Goal: Transaction & Acquisition: Purchase product/service

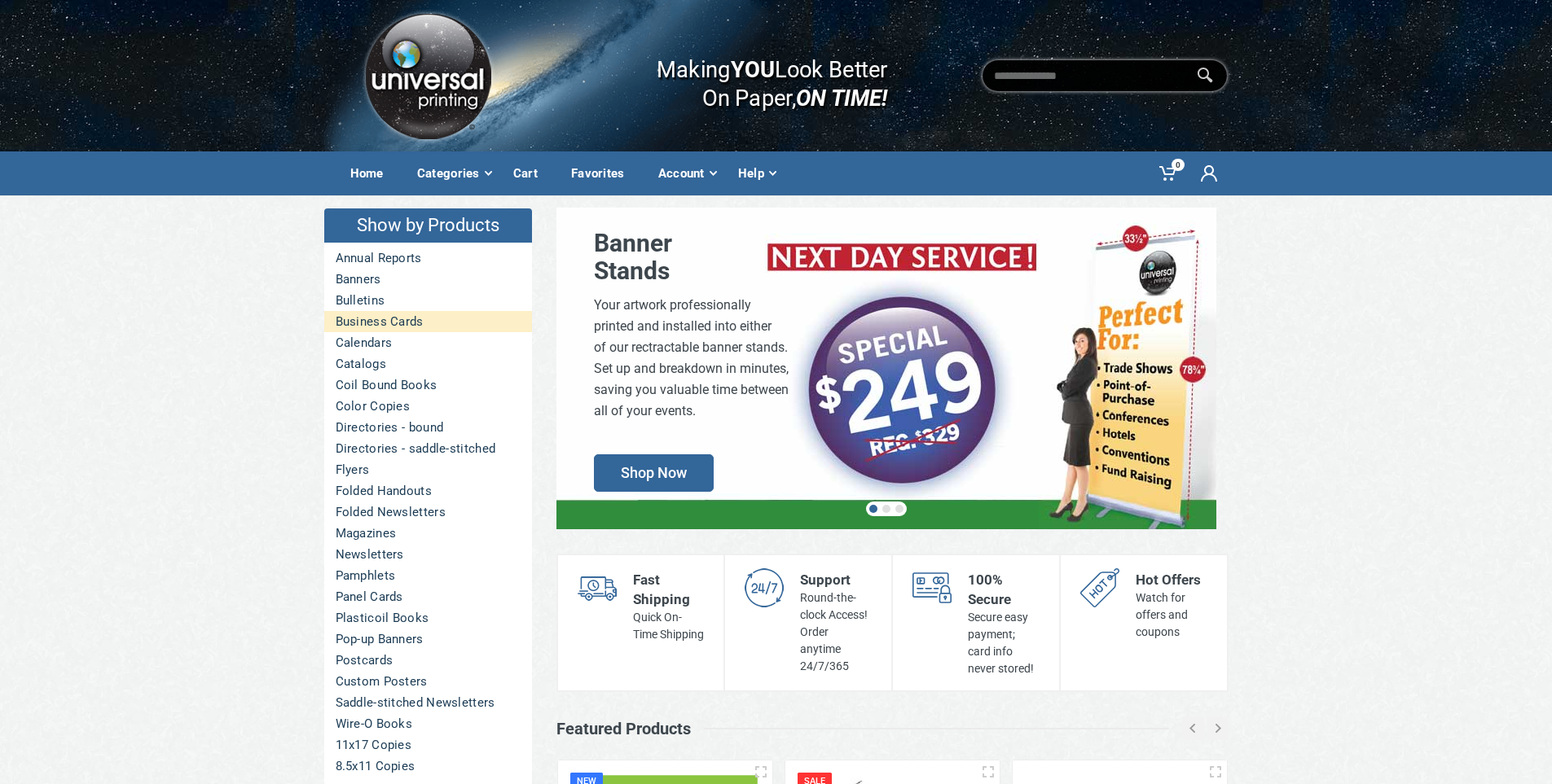
click at [363, 328] on link "Business Cards" at bounding box center [428, 322] width 207 height 21
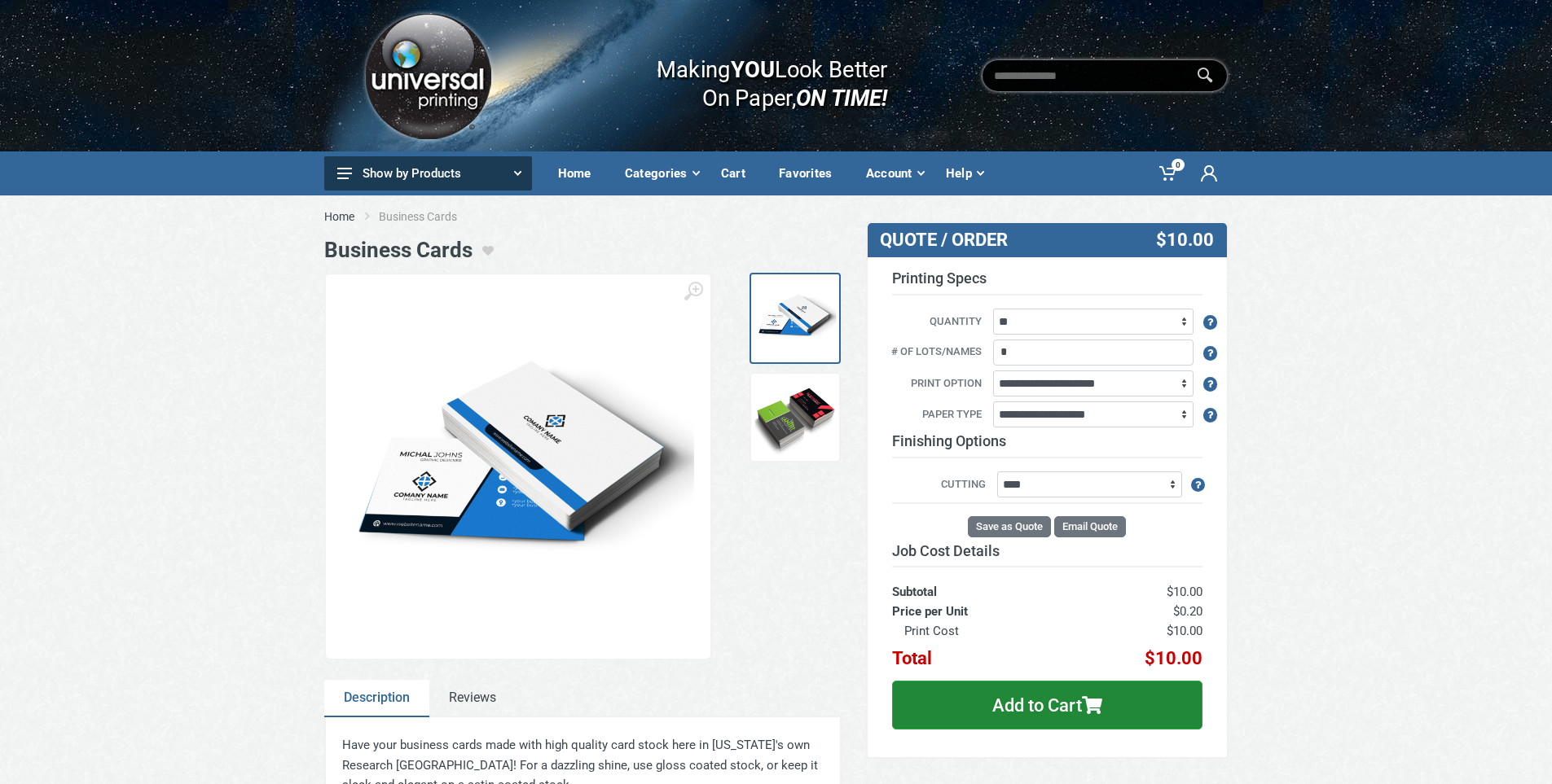
click at [412, 85] on img at bounding box center [428, 76] width 137 height 138
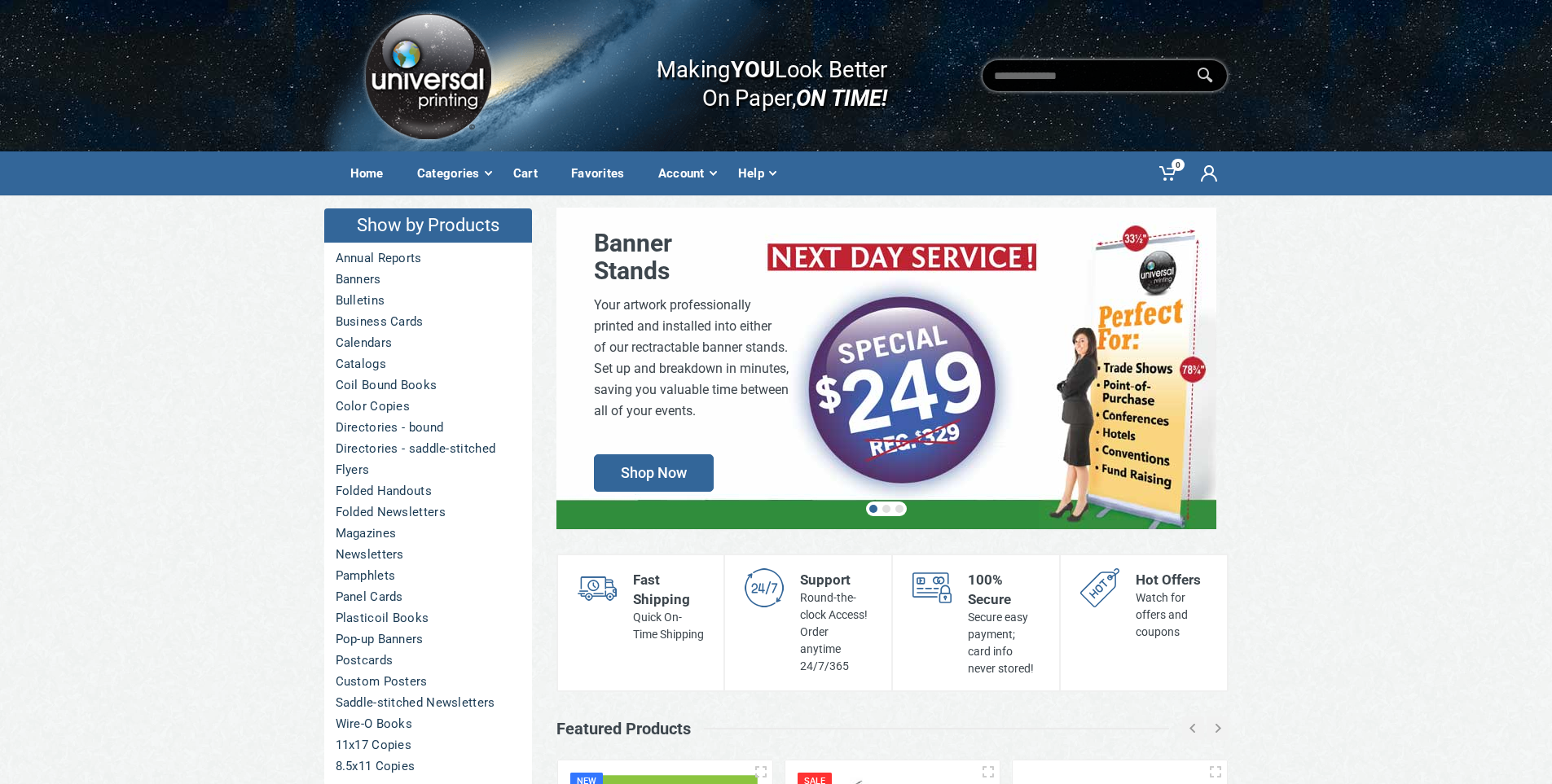
click at [882, 505] on div at bounding box center [886, 509] width 41 height 15
click at [883, 509] on button at bounding box center [886, 509] width 8 height 8
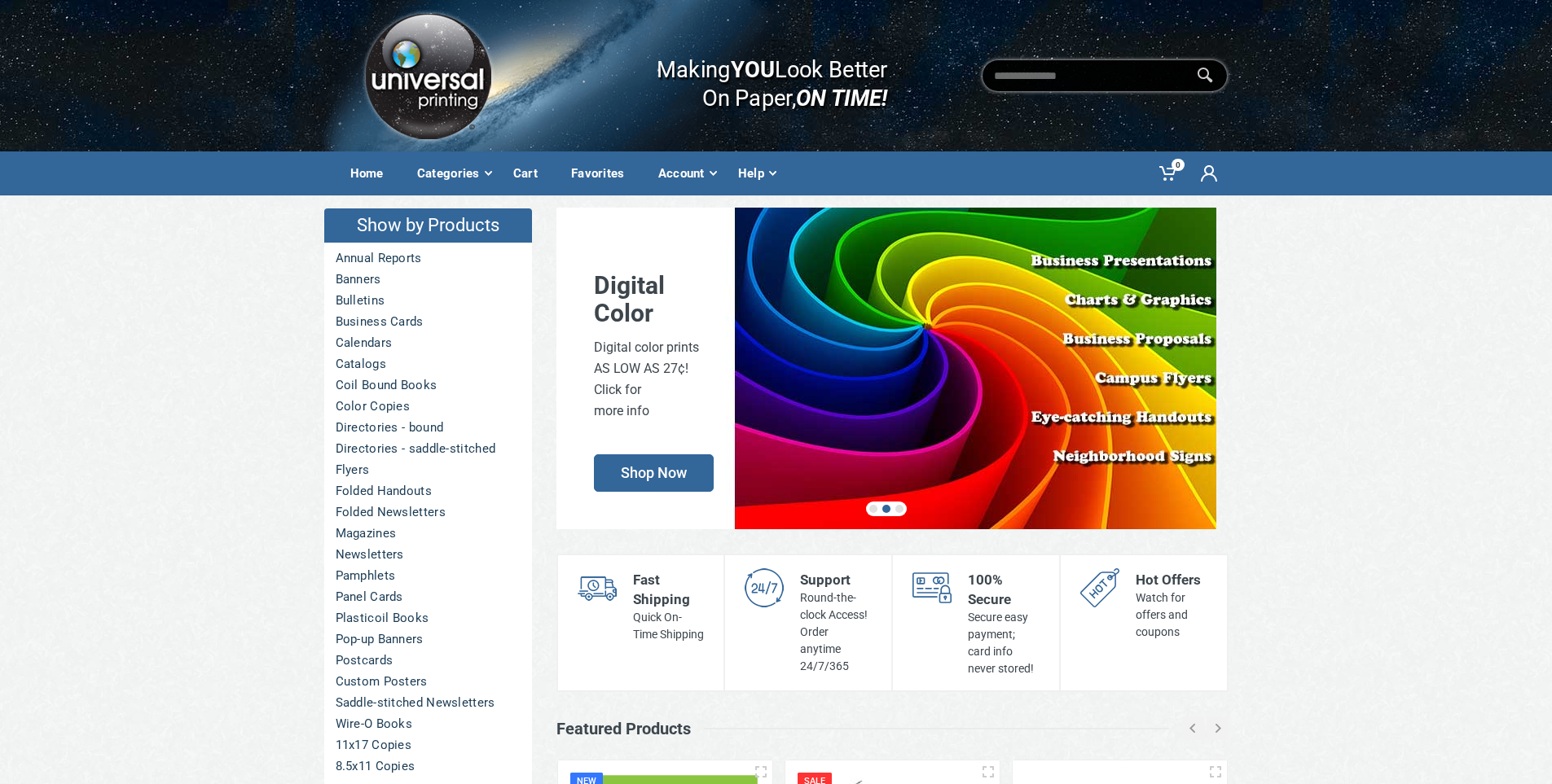
click at [900, 513] on div at bounding box center [886, 509] width 41 height 15
click at [903, 508] on div at bounding box center [886, 509] width 41 height 15
click at [897, 512] on button at bounding box center [899, 509] width 8 height 8
